Goal: Transaction & Acquisition: Purchase product/service

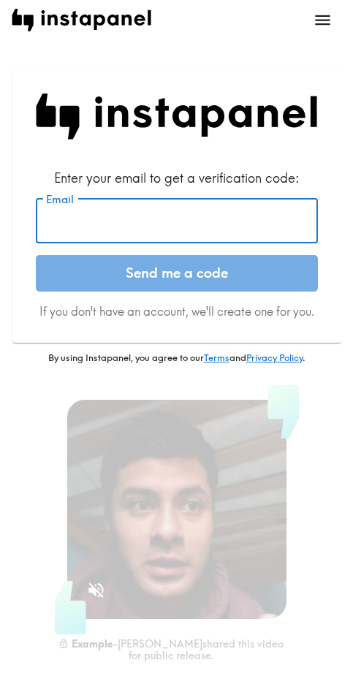
click at [210, 229] on input "Email" at bounding box center [177, 220] width 282 height 45
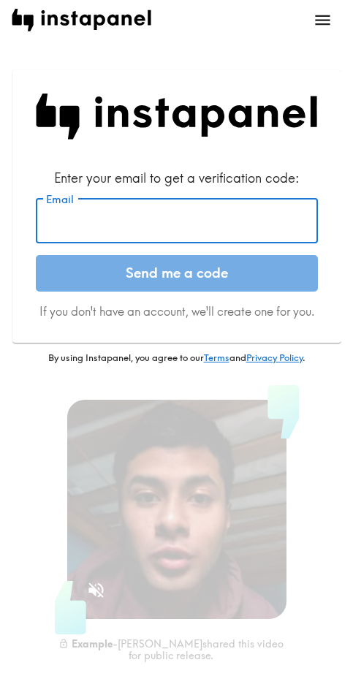
paste input "[EMAIL_ADDRESS][DOMAIN_NAME]"
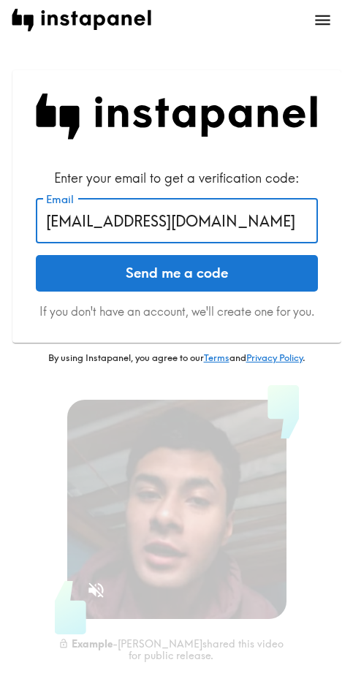
type input "[EMAIL_ADDRESS][DOMAIN_NAME]"
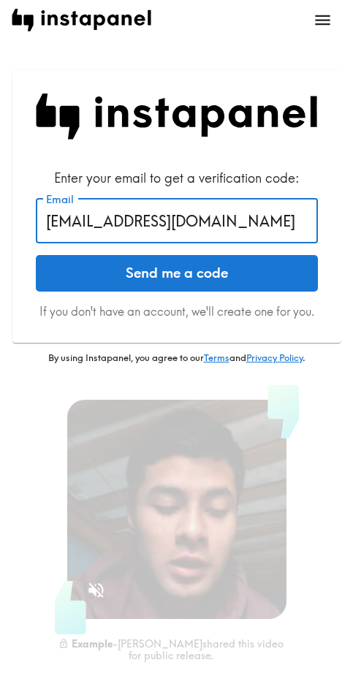
click at [161, 264] on button "Send me a code" at bounding box center [177, 273] width 282 height 37
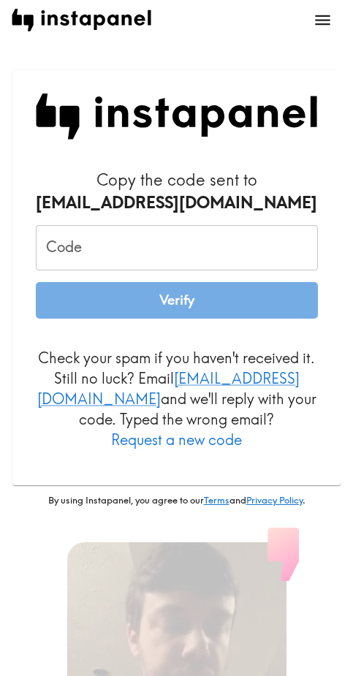
click at [167, 255] on input "Code" at bounding box center [177, 247] width 282 height 45
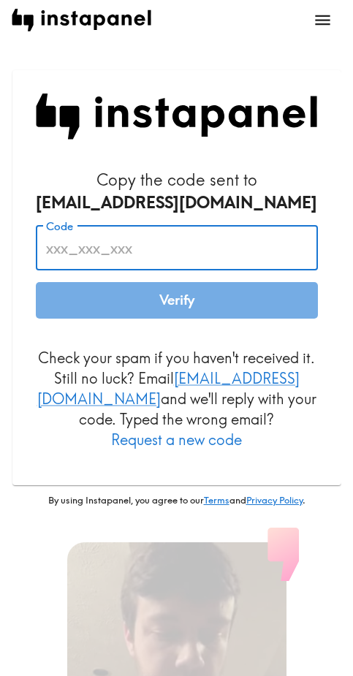
paste input "dBQ_5t4_pF6"
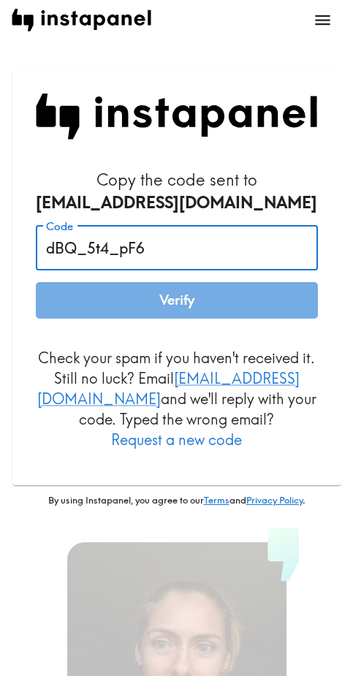
type input "dBQ_5t4_pF6"
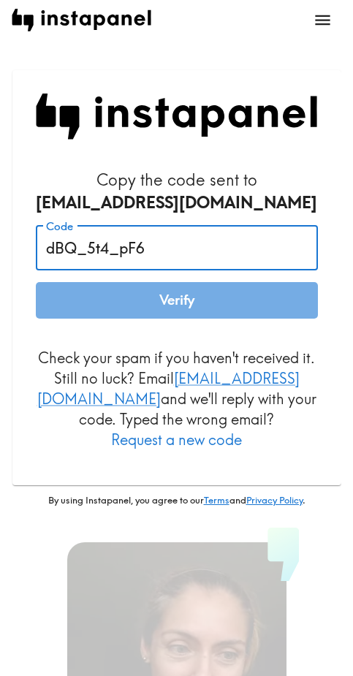
click at [169, 293] on button "Verify" at bounding box center [177, 300] width 282 height 37
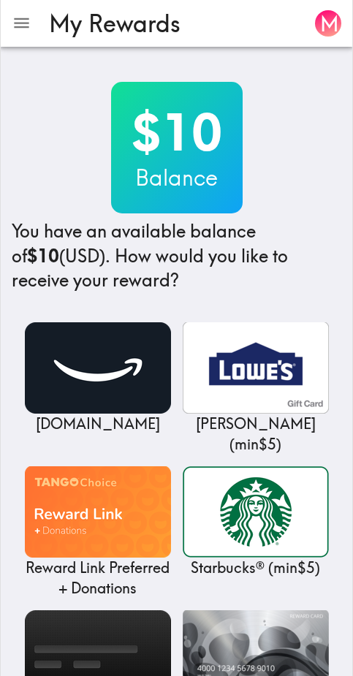
click at [284, 151] on div "$10 Balance You have an available balance of $10 (USD) . How would you like to …" at bounding box center [176, 187] width 329 height 211
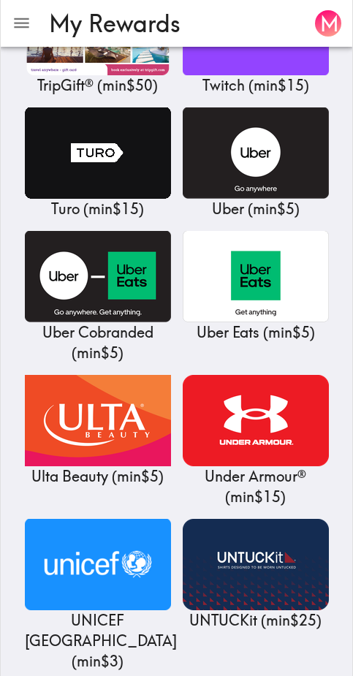
scroll to position [17363, 0]
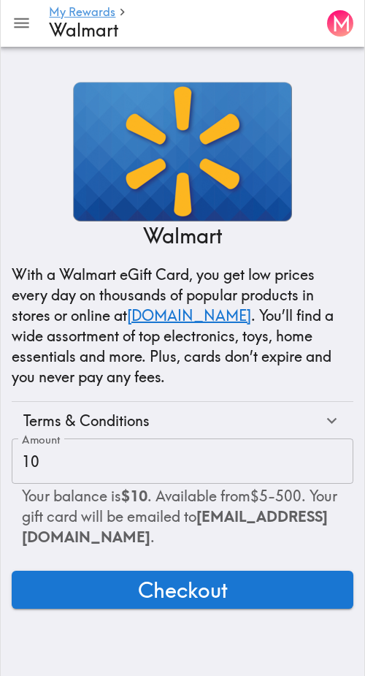
click at [229, 589] on button "Checkout" at bounding box center [183, 590] width 342 height 38
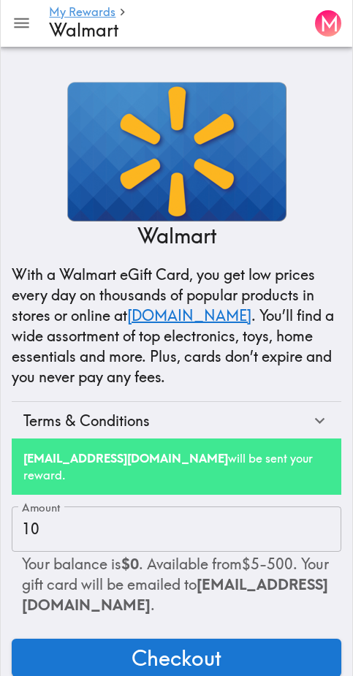
click at [272, 61] on main "My Rewards Walmart M Walmart With a Walmart eGift Card, you get low prices ever…" at bounding box center [176, 373] width 353 height 653
